Goal: Navigation & Orientation: Find specific page/section

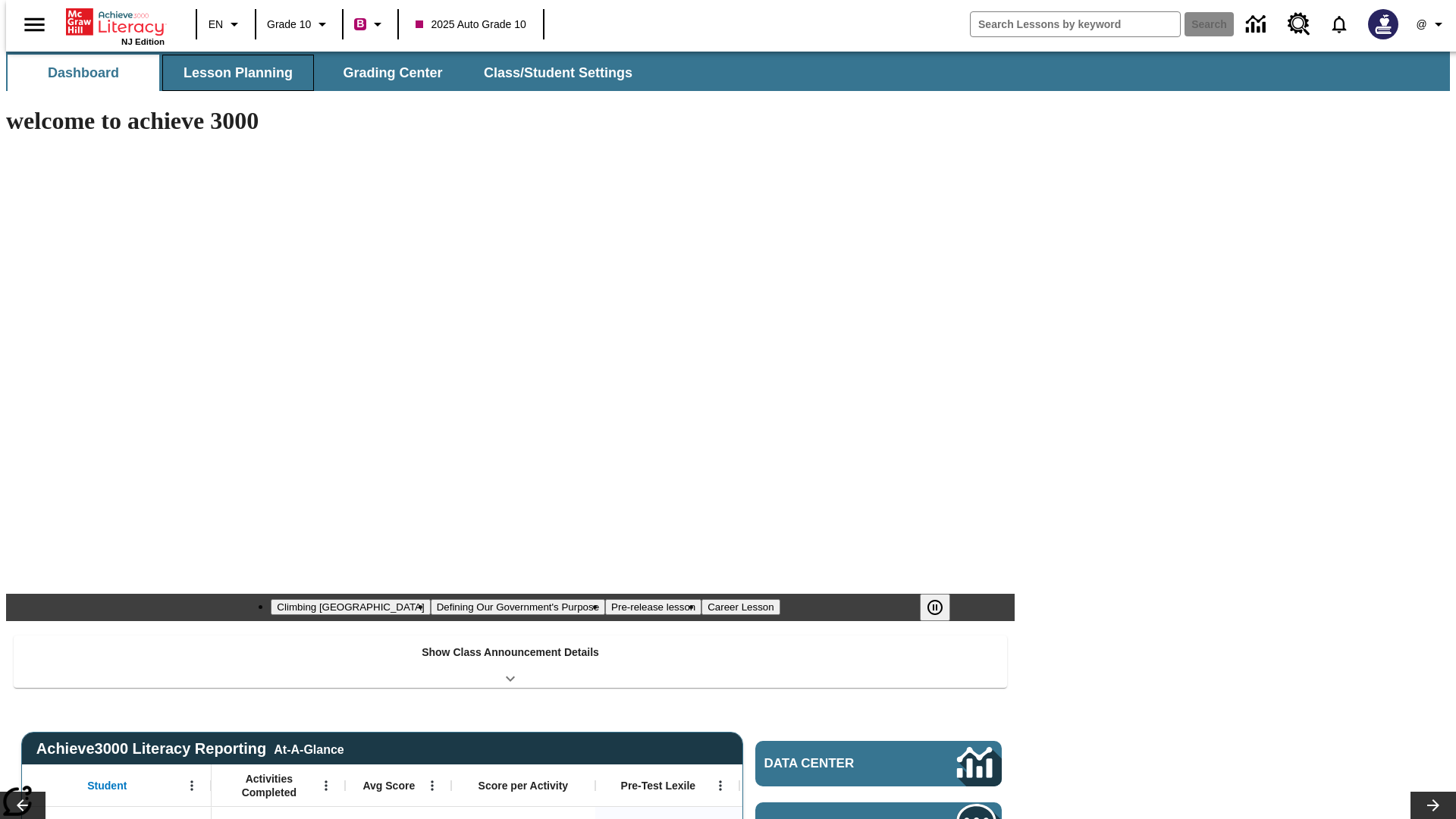
click at [232, 73] on button "Lesson Planning" at bounding box center [237, 73] width 152 height 36
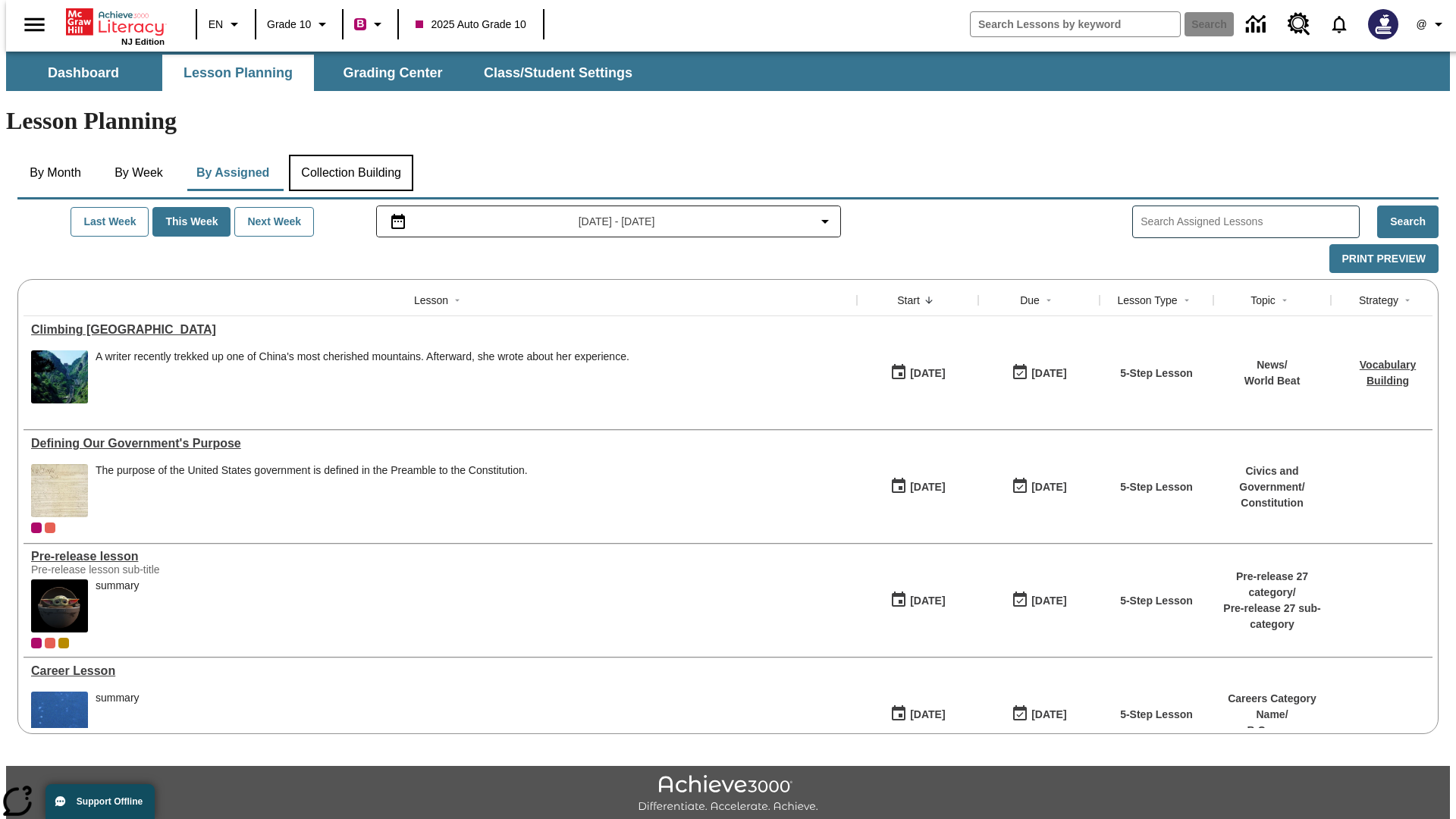
click at [350, 155] on button "Collection Building" at bounding box center [350, 173] width 124 height 36
